Goal: Find specific page/section: Find specific page/section

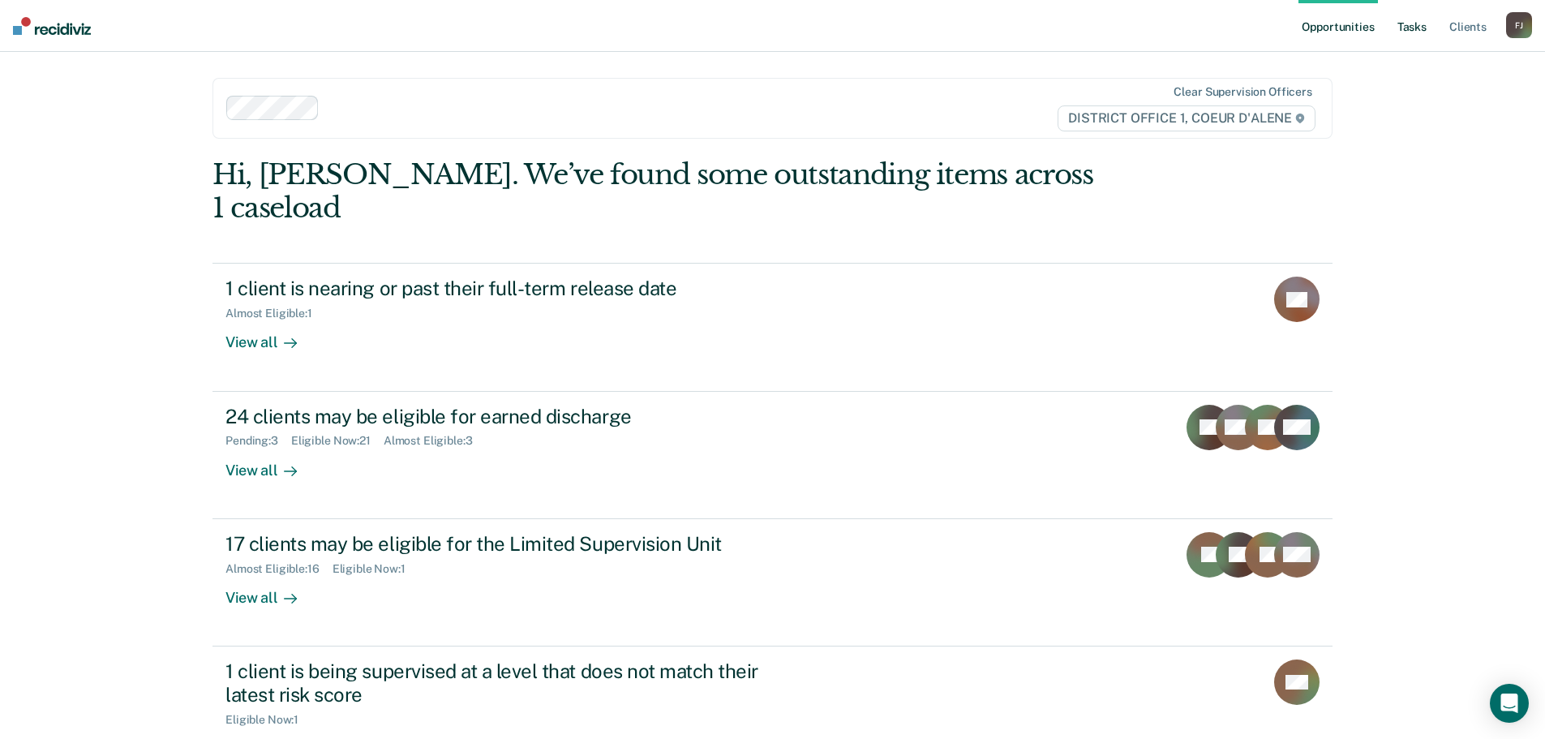
click at [1421, 26] on link "Tasks" at bounding box center [1412, 26] width 36 height 52
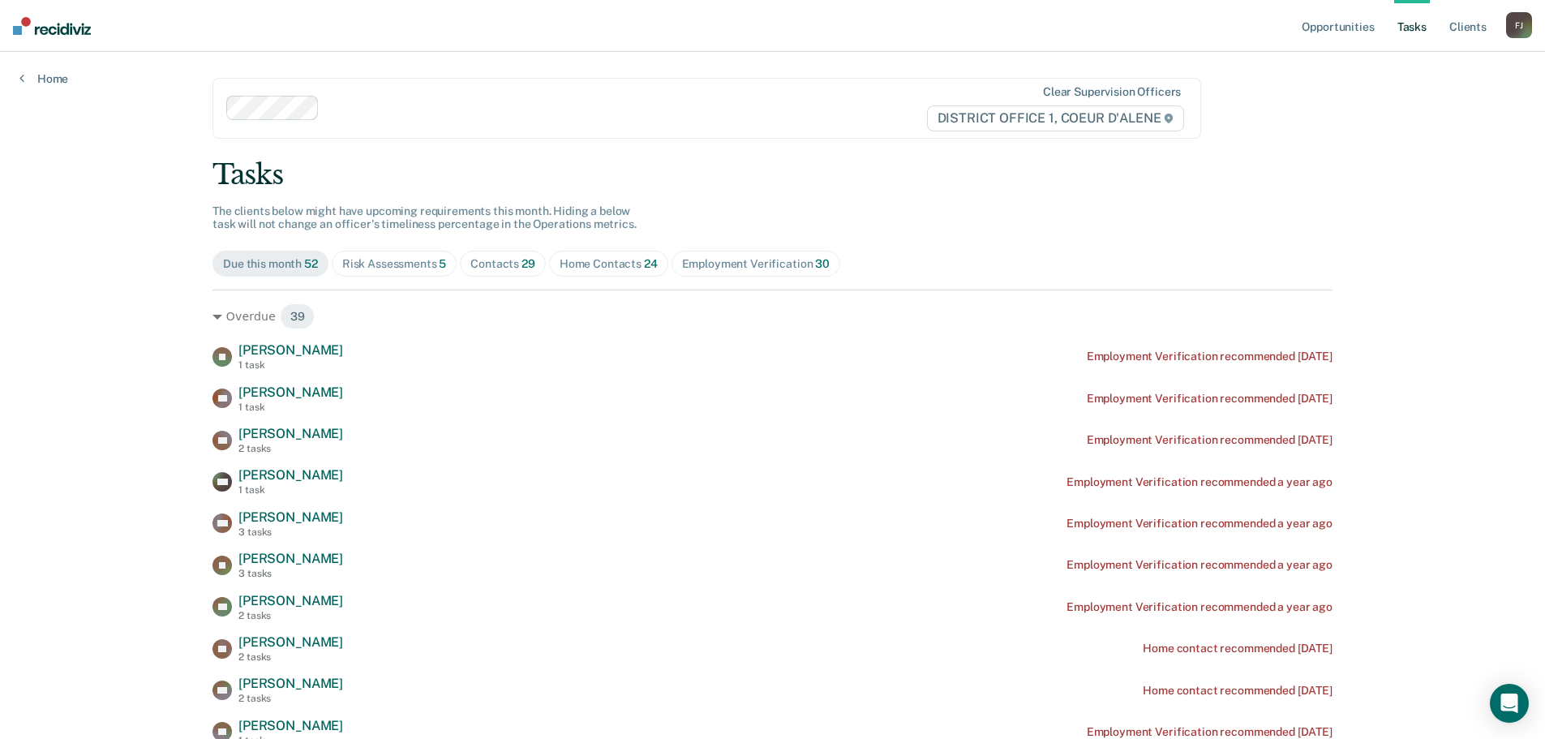
click at [483, 268] on div "Contacts 29" at bounding box center [502, 264] width 65 height 14
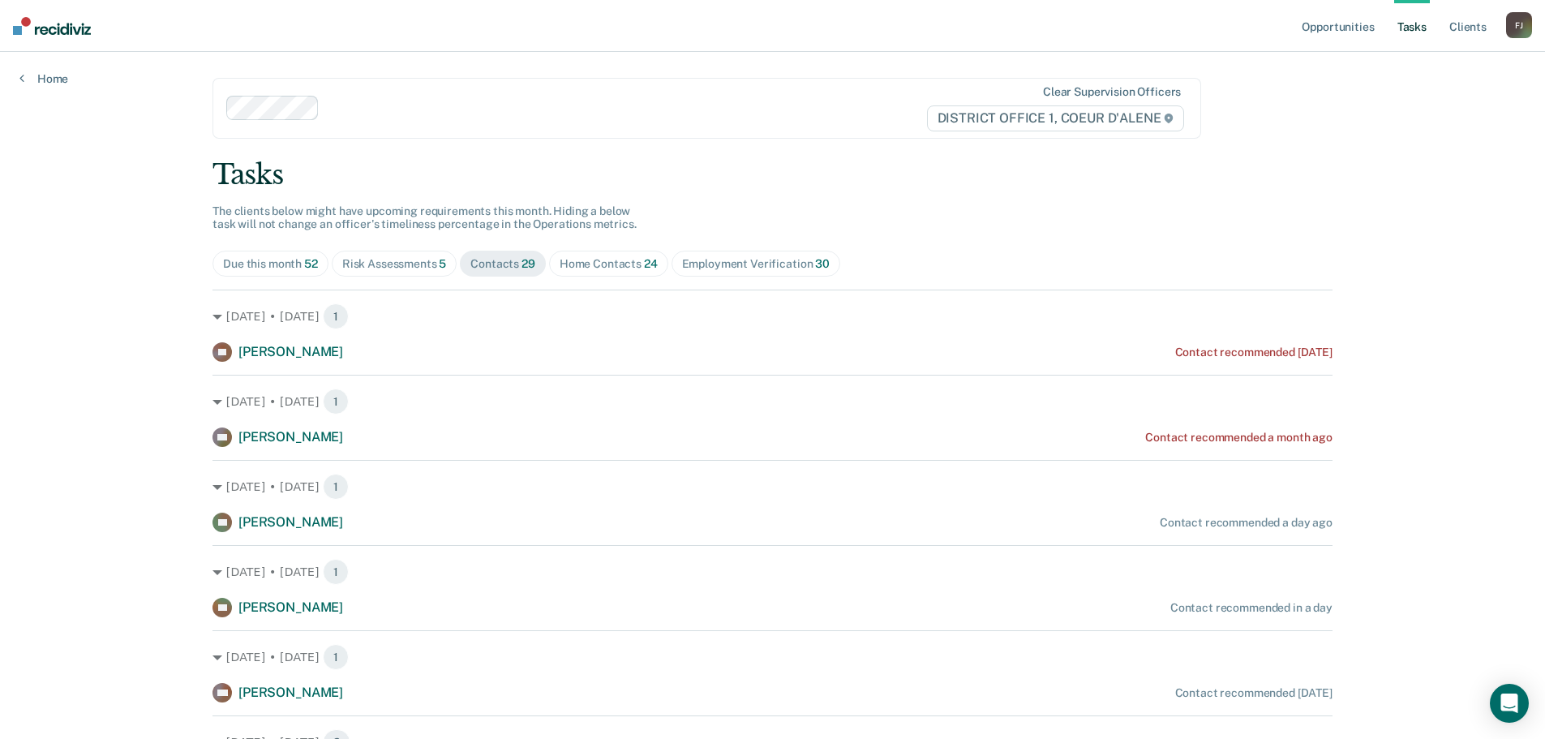
click at [617, 260] on div "Home Contacts 24" at bounding box center [609, 264] width 98 height 14
click at [743, 275] on span "Employment Verification 30" at bounding box center [756, 264] width 169 height 26
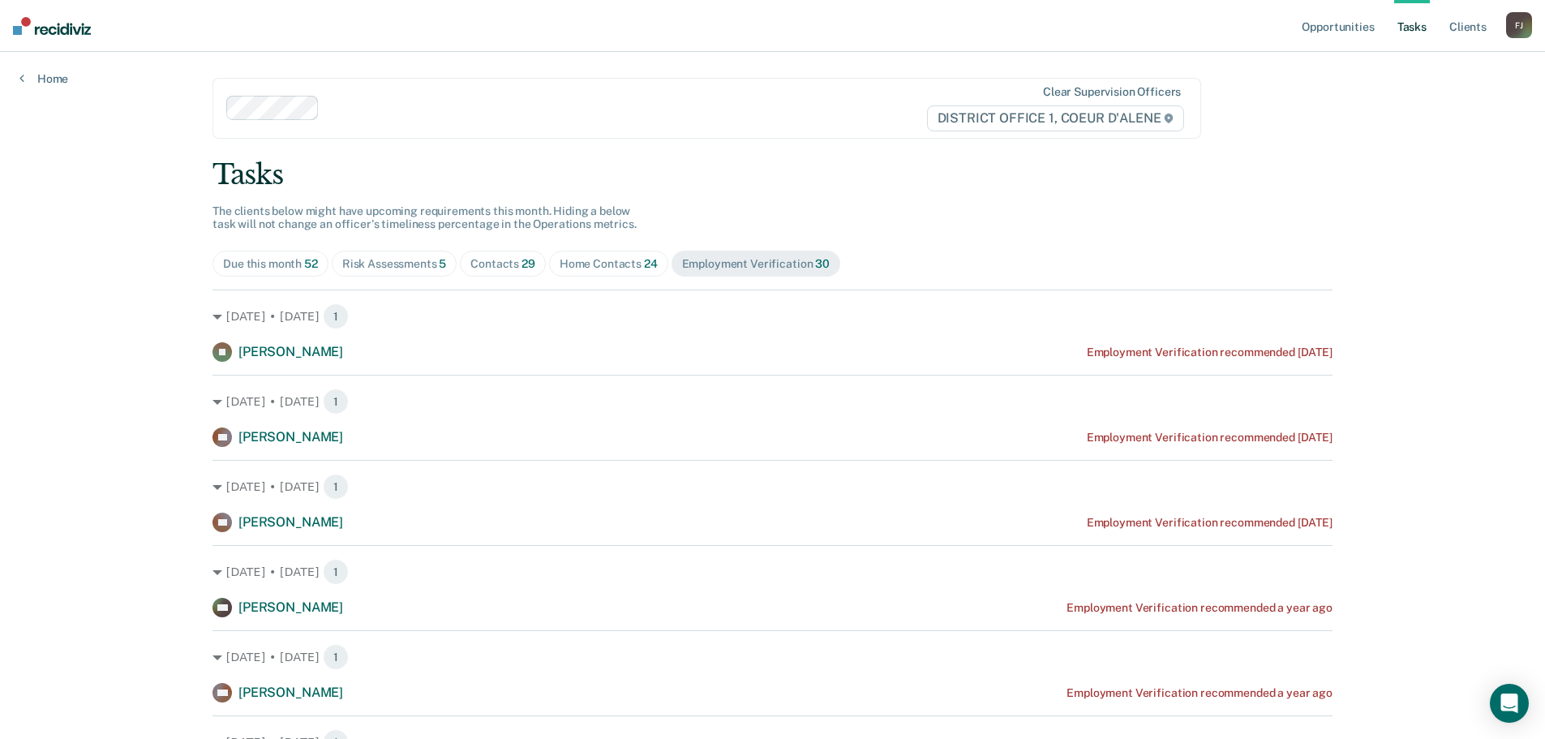
click at [745, 261] on div "Employment Verification 30" at bounding box center [756, 264] width 148 height 14
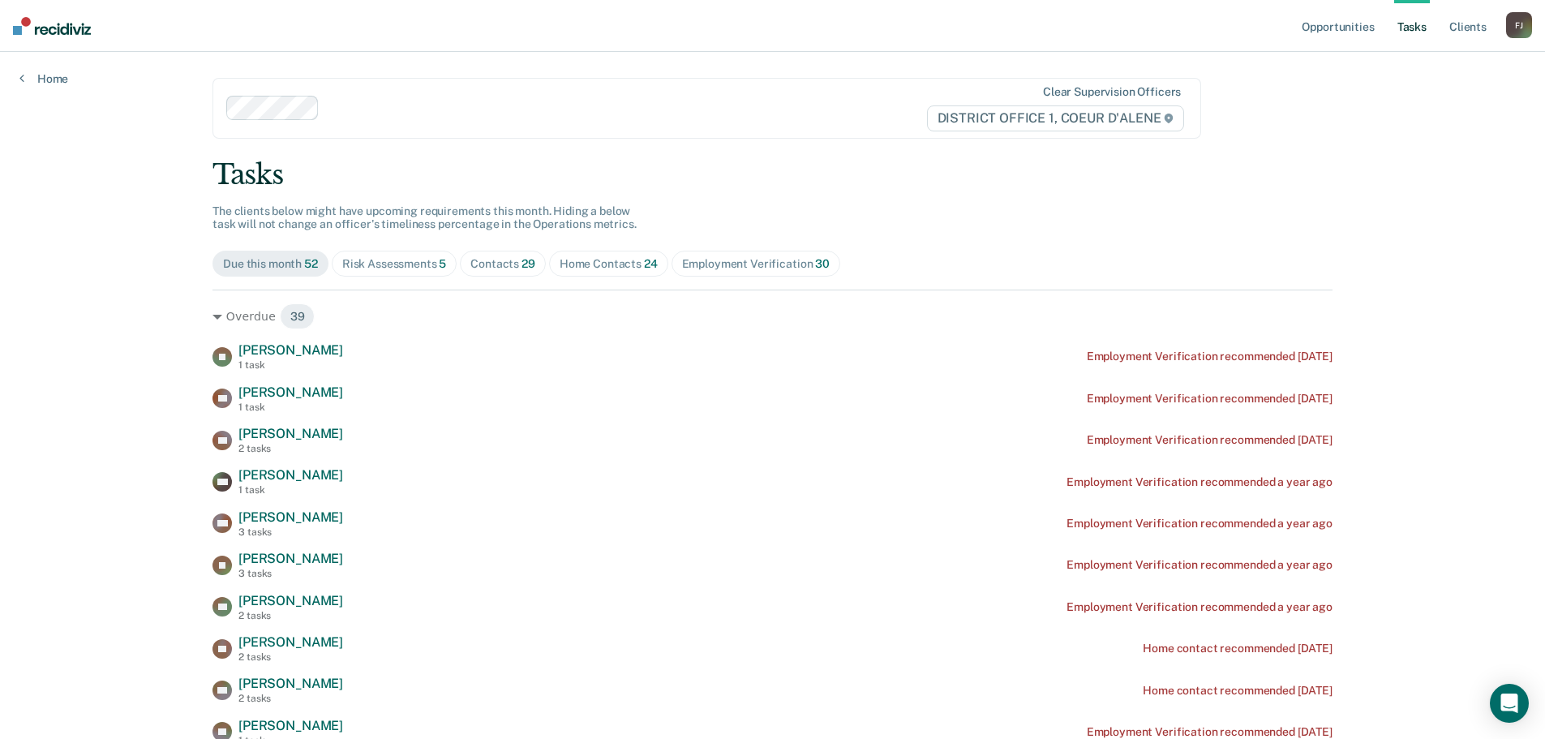
click at [492, 262] on div "Contacts 29" at bounding box center [502, 264] width 65 height 14
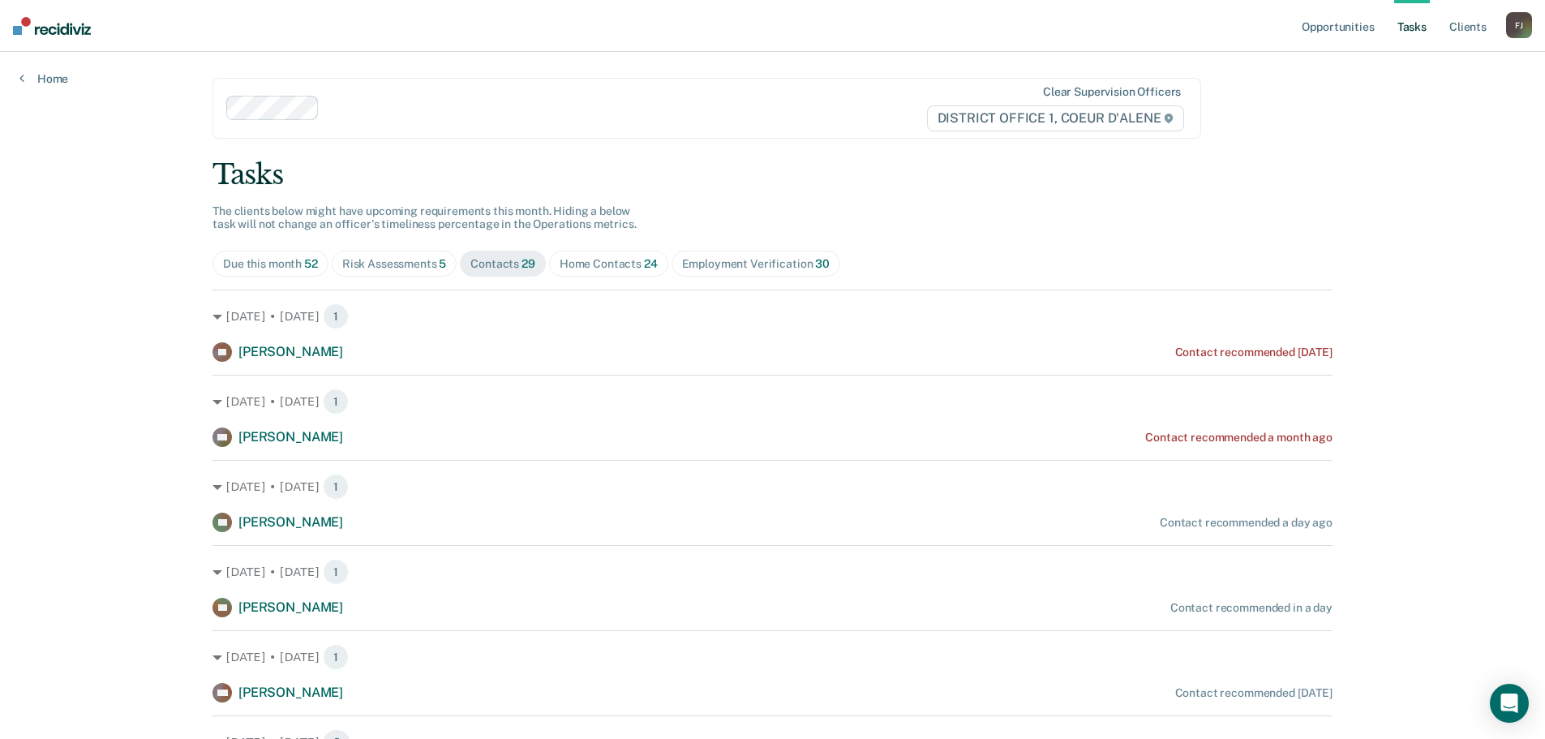
click at [609, 263] on div "Home Contacts 24" at bounding box center [609, 264] width 98 height 14
click at [614, 128] on div "Clear supervision officers DISTRICT OFFICE 1, COEUR D'ALENE" at bounding box center [707, 108] width 989 height 61
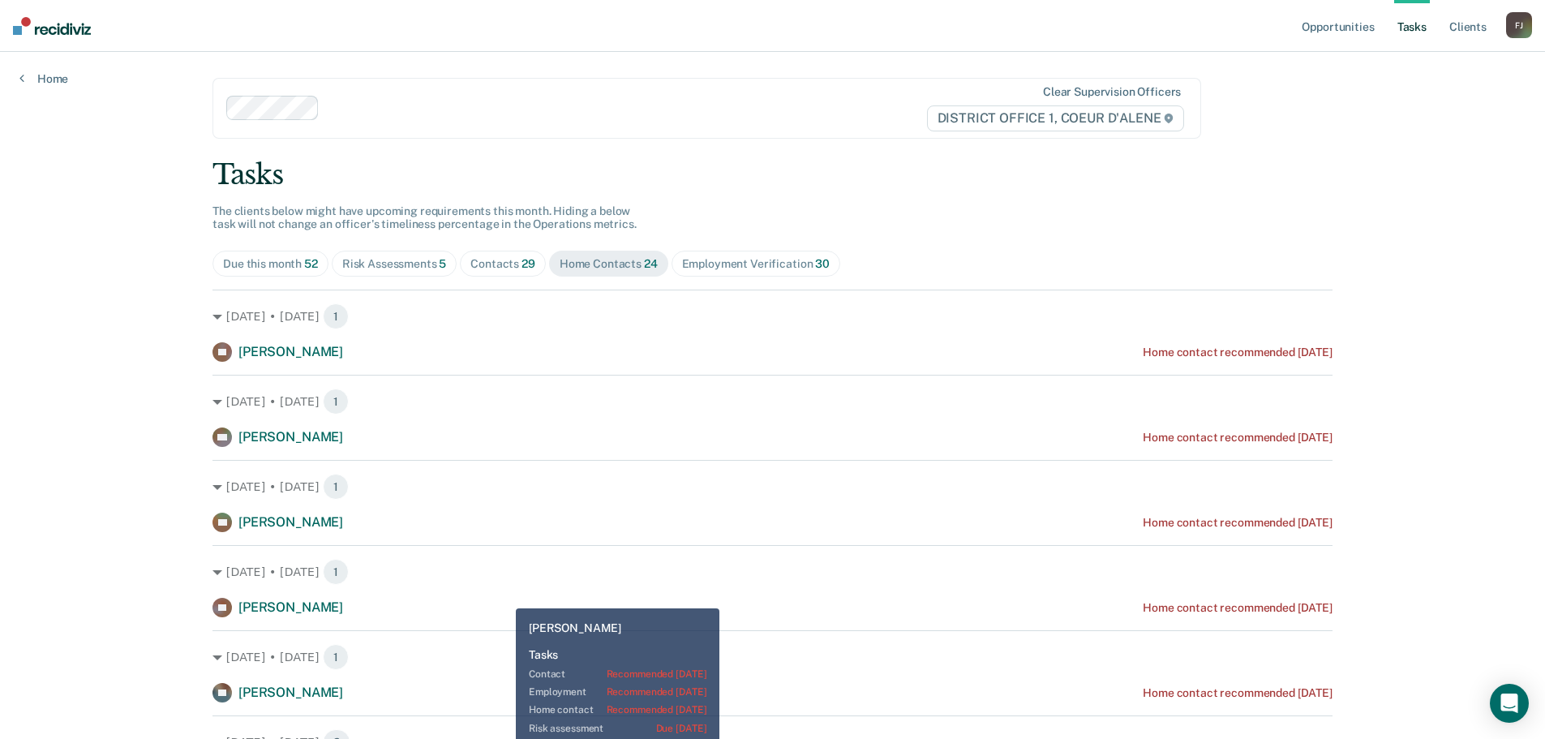
click at [504, 596] on div "[DATE] • [DATE] 1 LS [PERSON_NAME] Home contact recommended [DATE]" at bounding box center [773, 581] width 1120 height 72
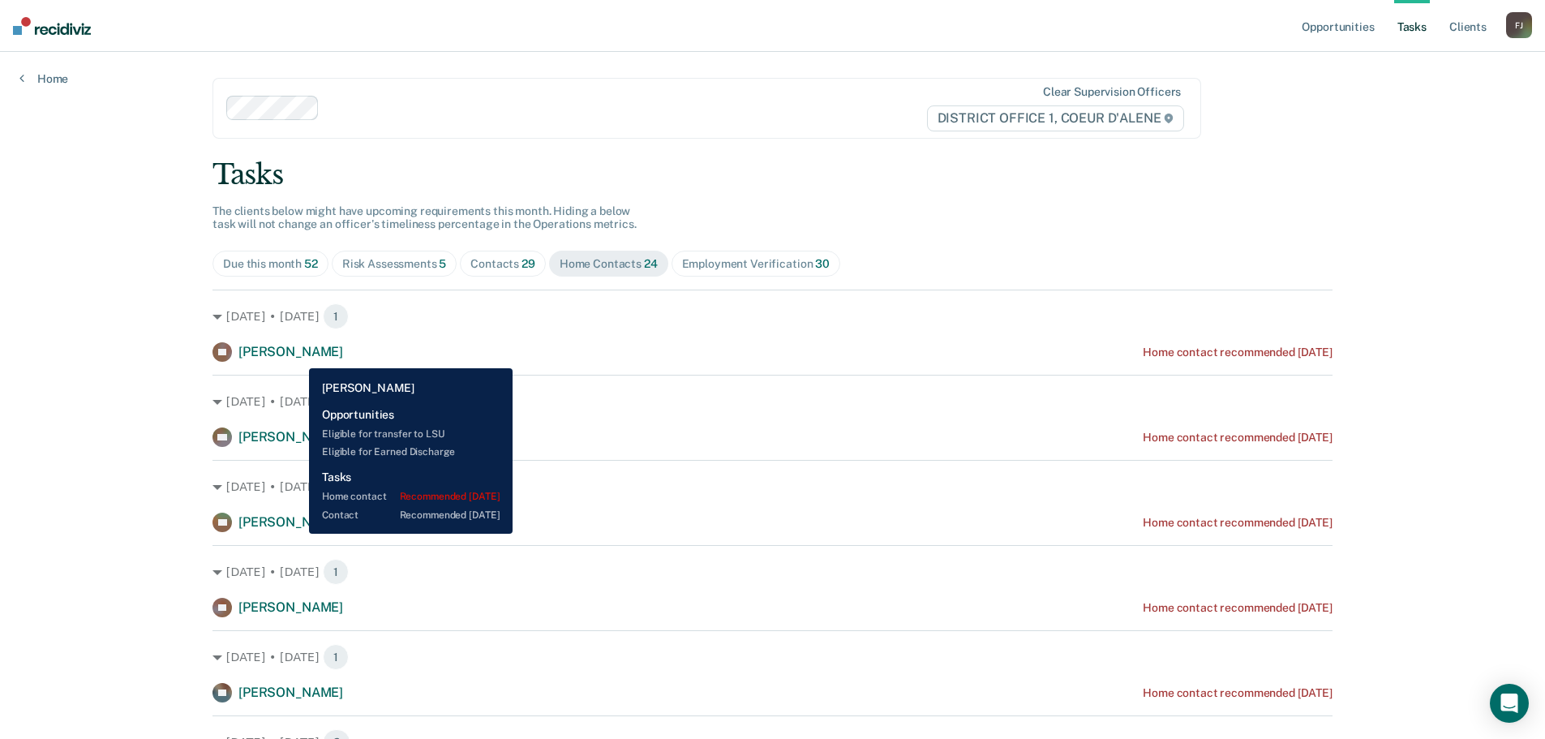
click at [297, 356] on span "[PERSON_NAME]" at bounding box center [290, 351] width 105 height 15
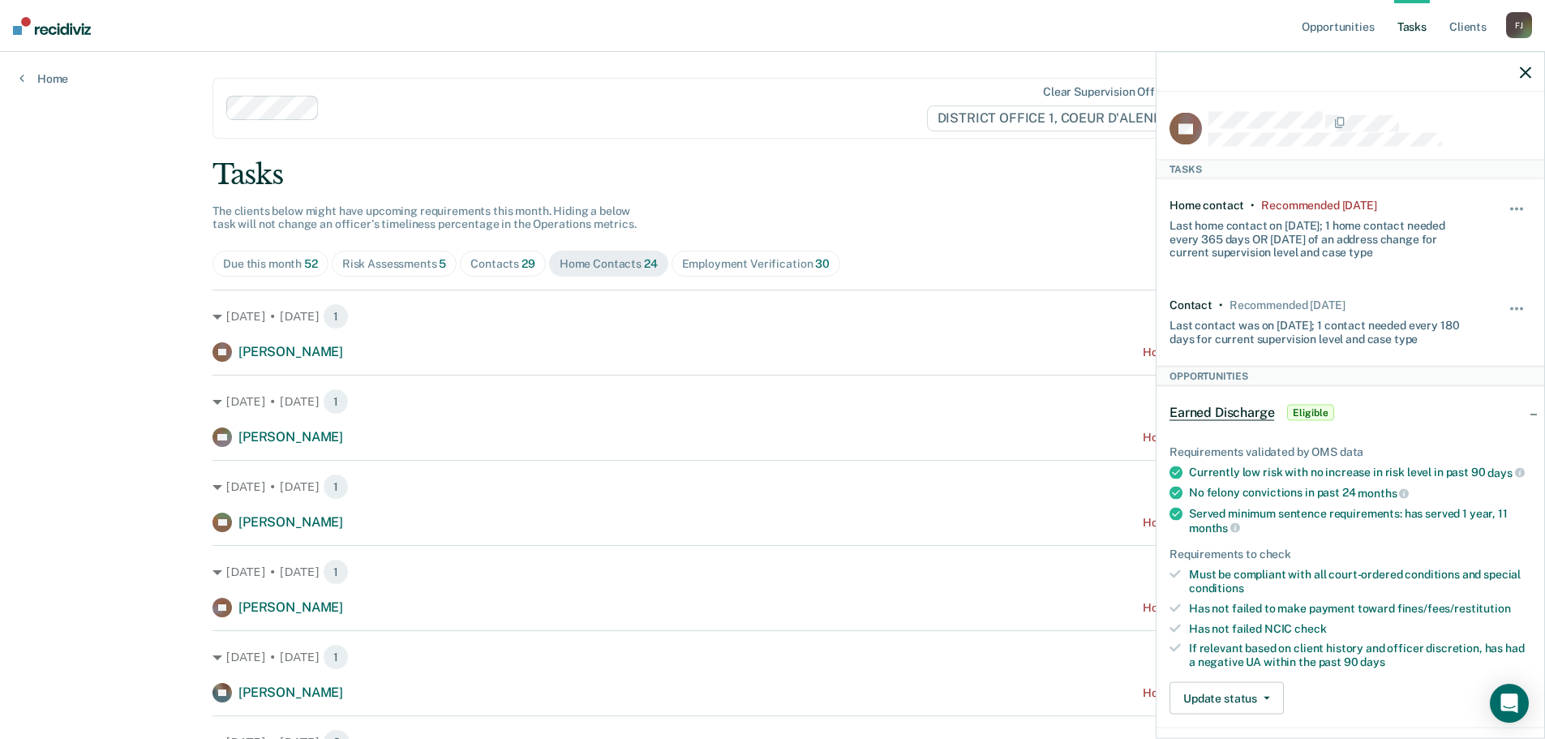
click at [483, 254] on span "Contacts 29" at bounding box center [503, 264] width 86 height 26
click at [610, 264] on div "Home Contacts 24" at bounding box center [609, 264] width 98 height 14
click at [359, 266] on div "Risk Assessments 5" at bounding box center [394, 264] width 105 height 14
click at [243, 260] on div "Due this month 52" at bounding box center [270, 264] width 95 height 14
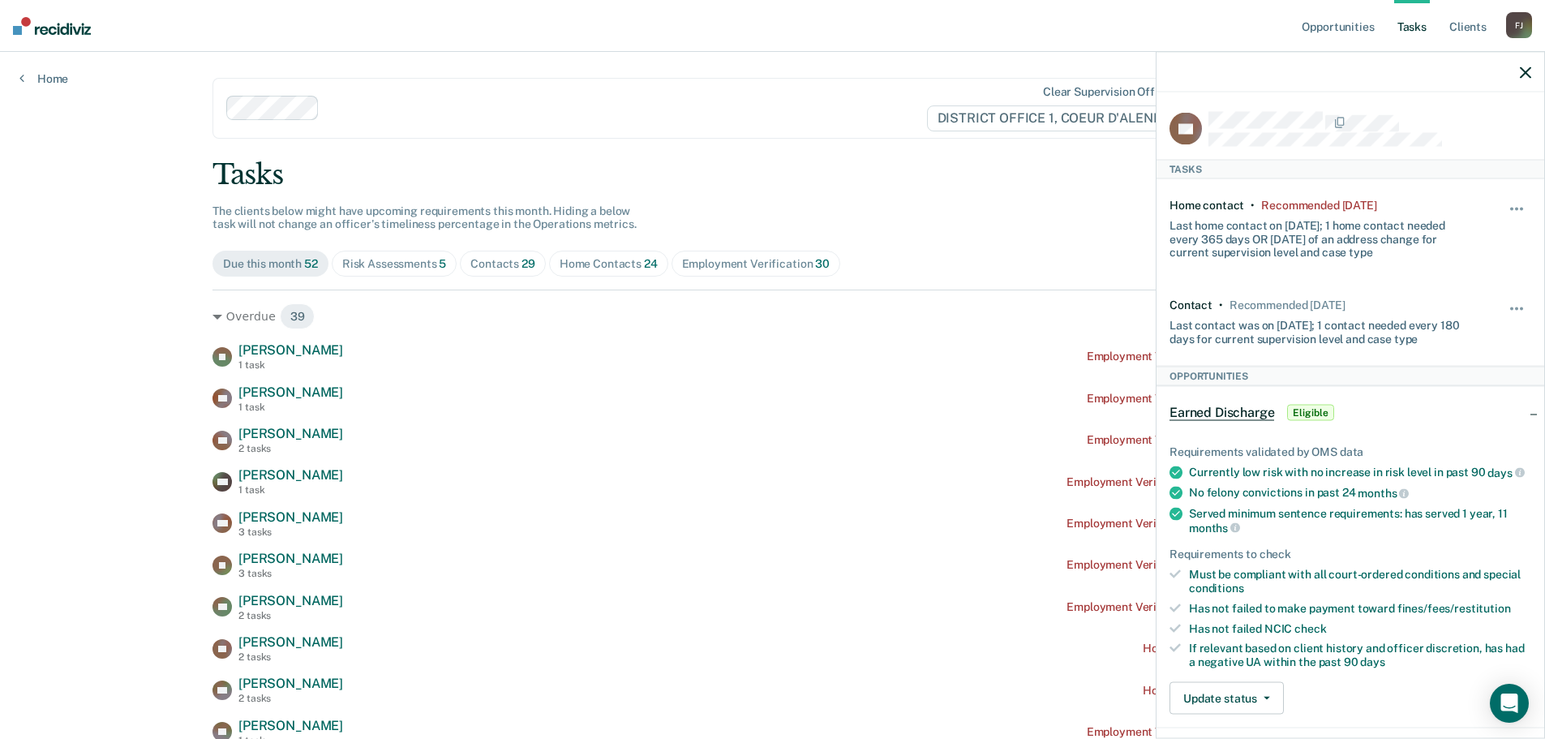
click at [1512, 70] on div at bounding box center [1351, 72] width 388 height 41
click at [1476, 30] on link "Client s" at bounding box center [1468, 26] width 44 height 52
